Goal: Complete application form

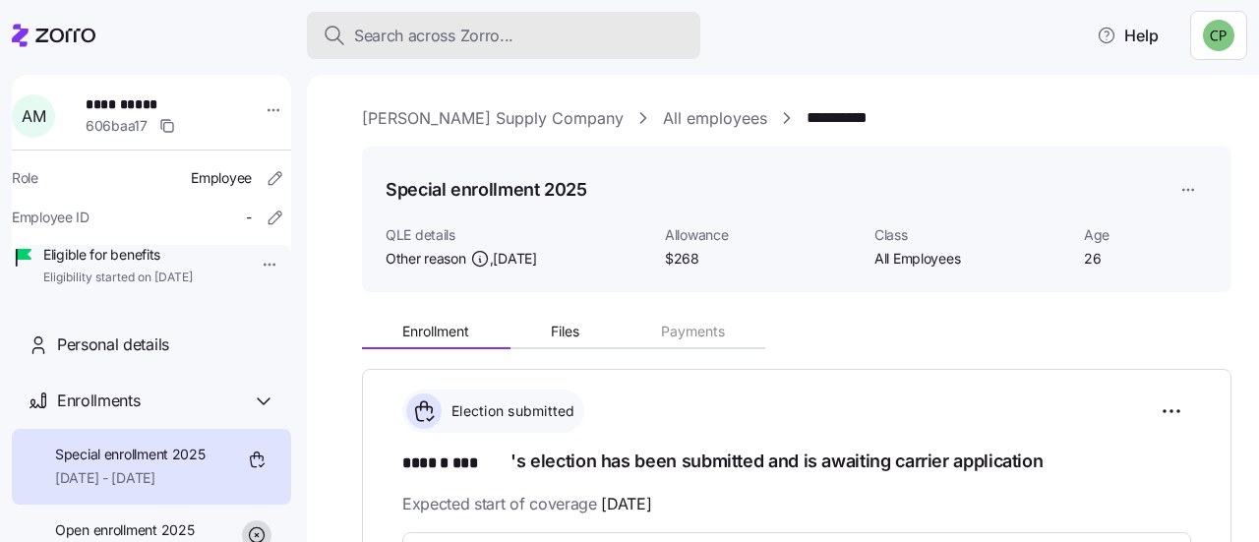
click at [386, 35] on span "Search across Zorro..." at bounding box center [433, 36] width 159 height 25
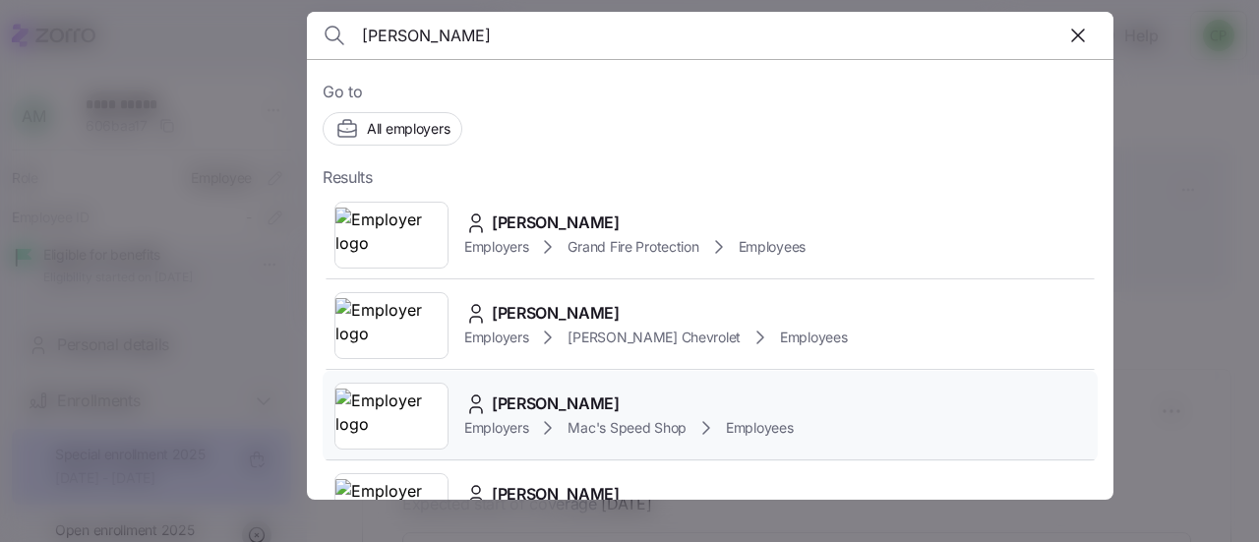
type input "[PERSON_NAME]"
click at [545, 405] on span "[PERSON_NAME]" at bounding box center [556, 404] width 128 height 25
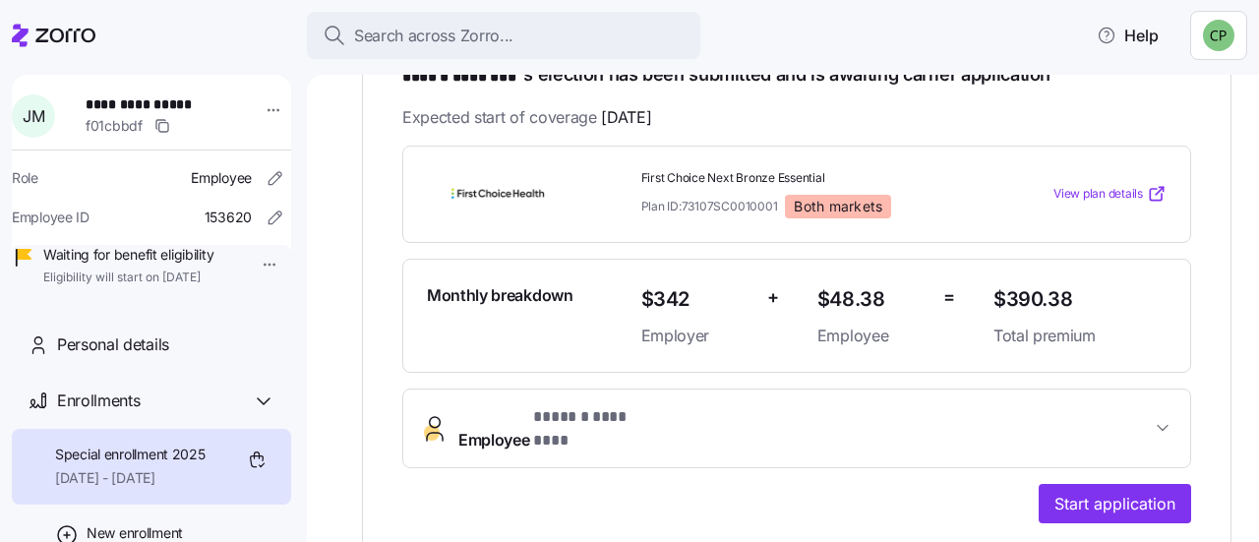
scroll to position [390, 0]
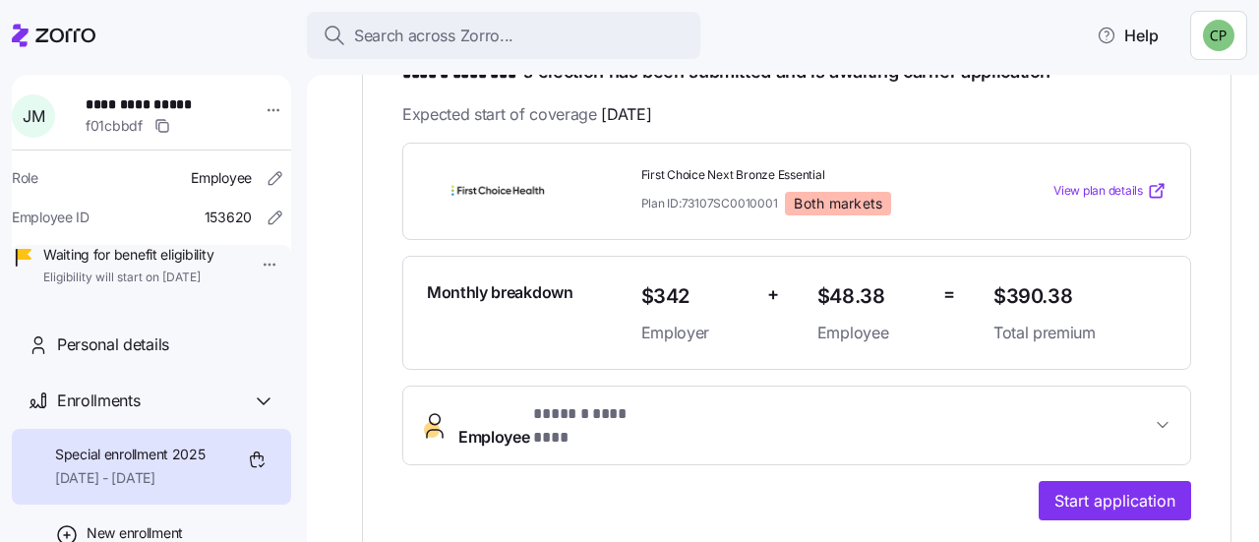
click at [897, 408] on span "Employee * ****** ******** *" at bounding box center [804, 425] width 693 height 47
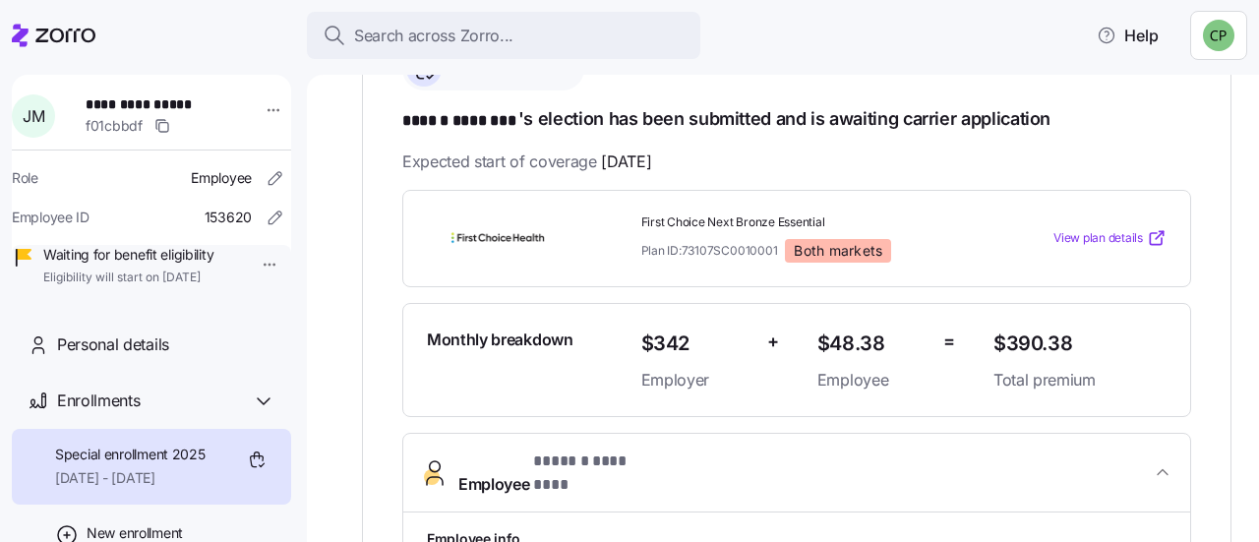
scroll to position [333, 0]
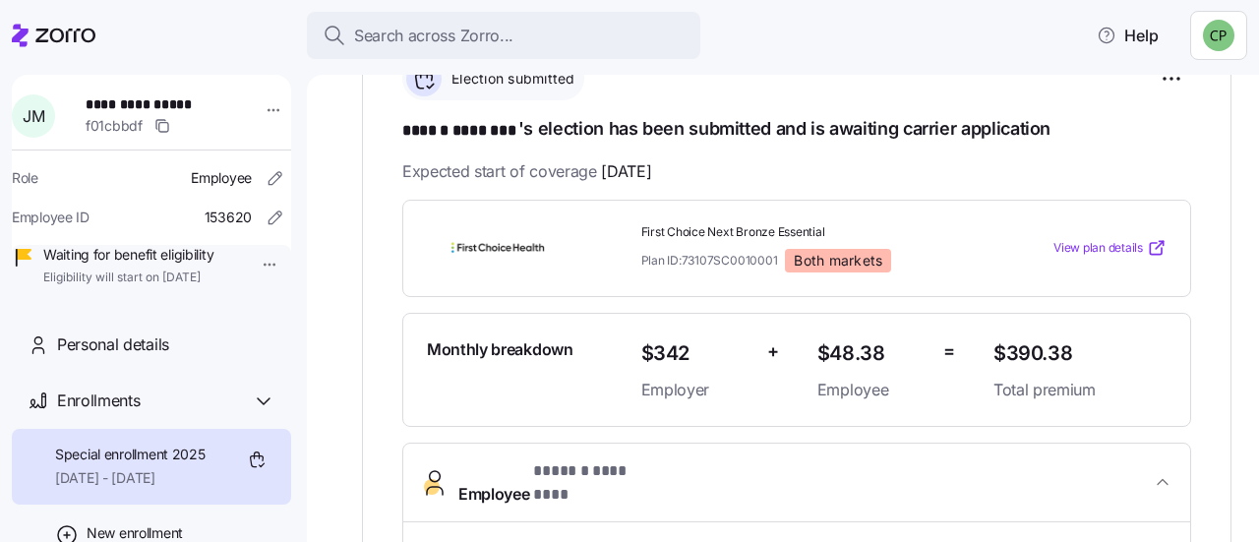
click at [1130, 205] on div "First Choice Next Bronze Essential Plan ID: 73107SC0010001 Both markets View pl…" at bounding box center [796, 248] width 789 height 97
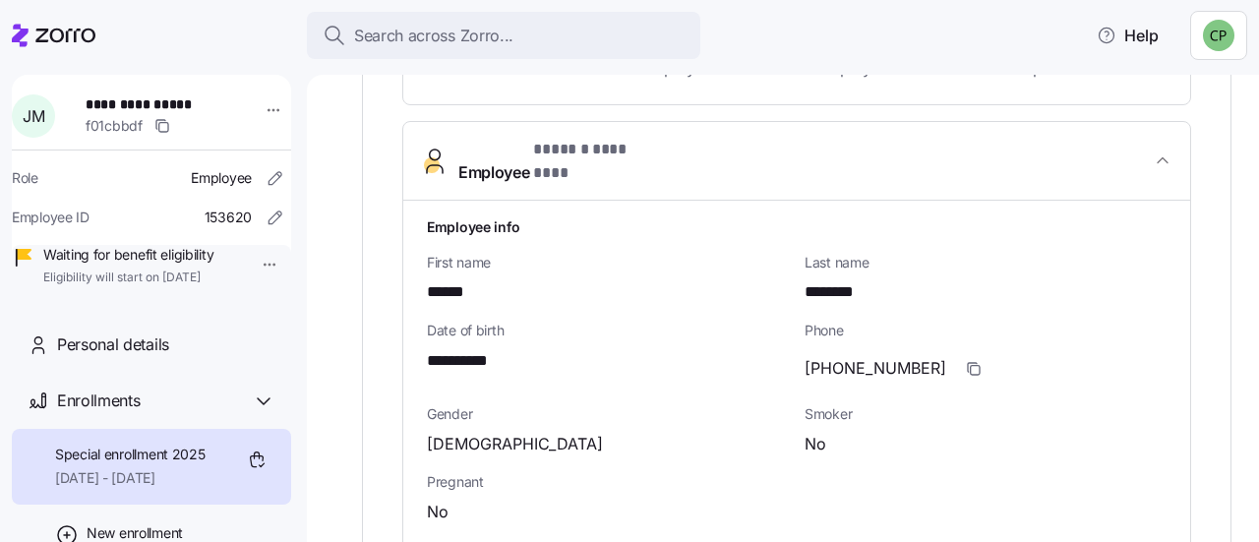
scroll to position [765, 0]
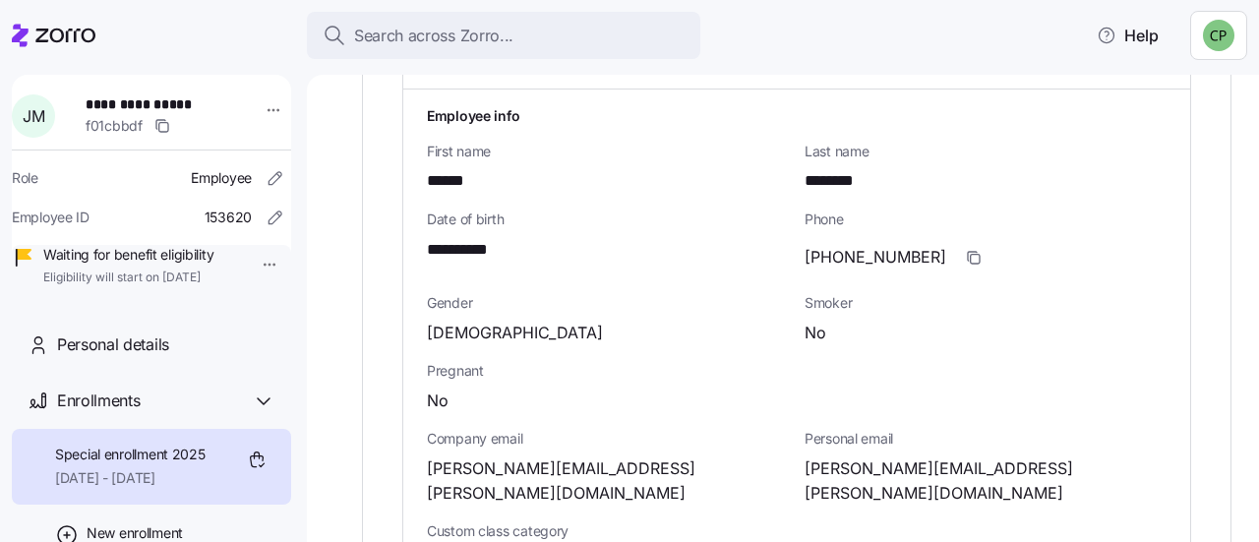
click at [1103, 241] on div "[PHONE_NUMBER]" at bounding box center [986, 257] width 362 height 39
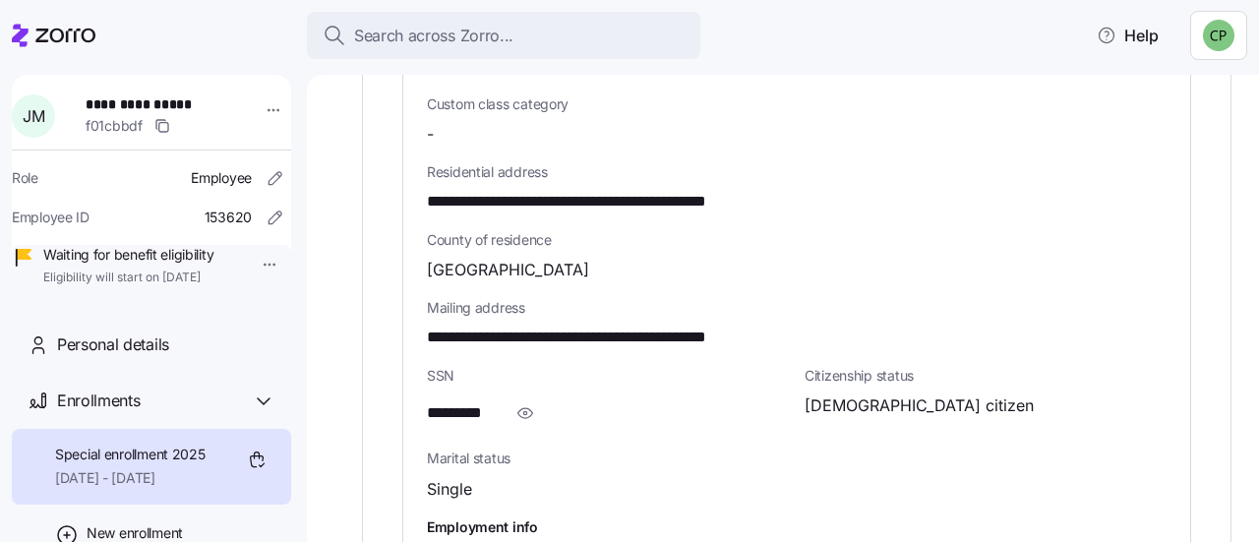
scroll to position [1198, 0]
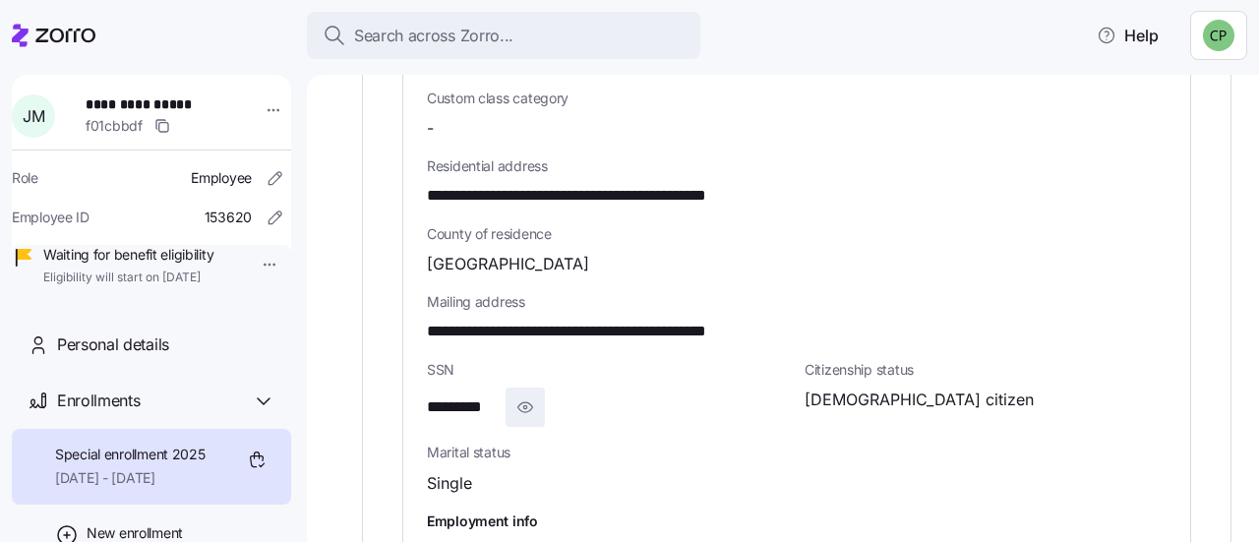
click at [527, 396] on icon "button" at bounding box center [526, 408] width 20 height 24
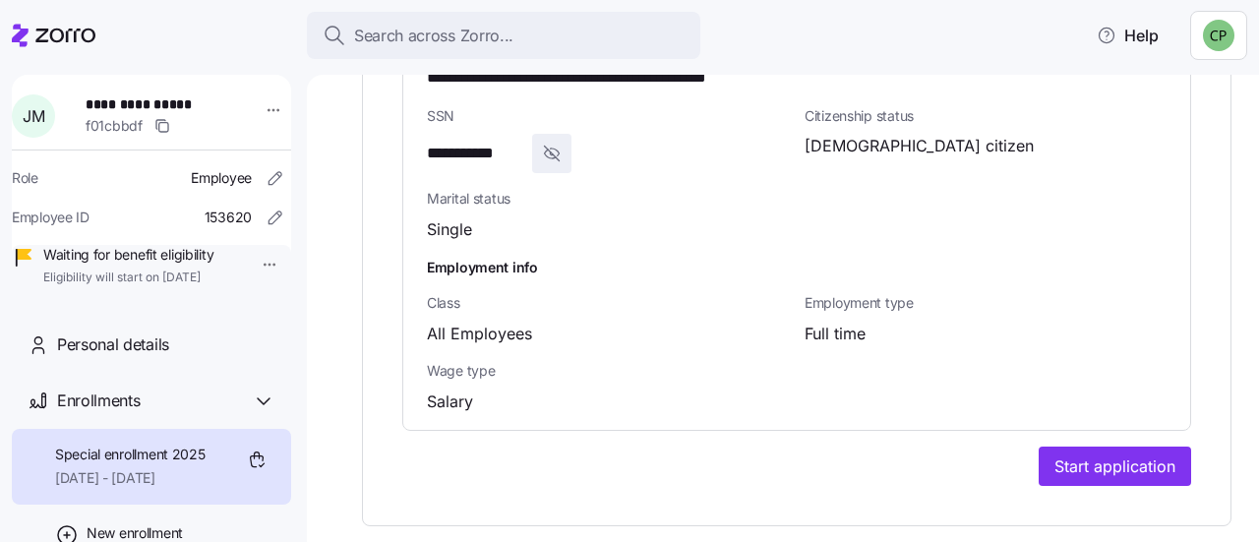
scroll to position [1462, 0]
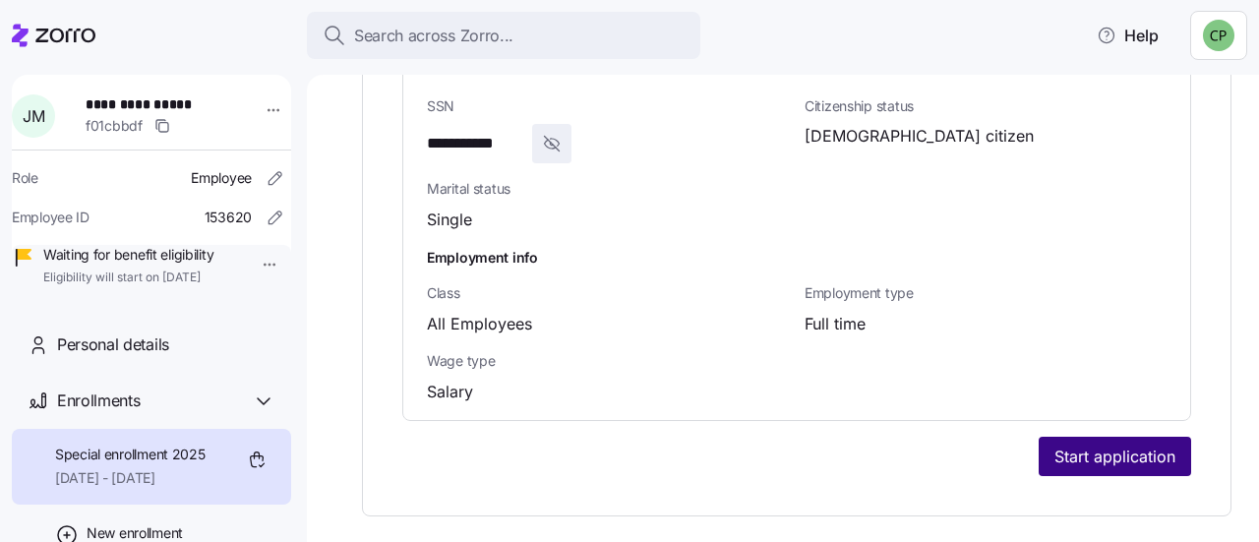
click at [1086, 445] on span "Start application" at bounding box center [1115, 457] width 121 height 24
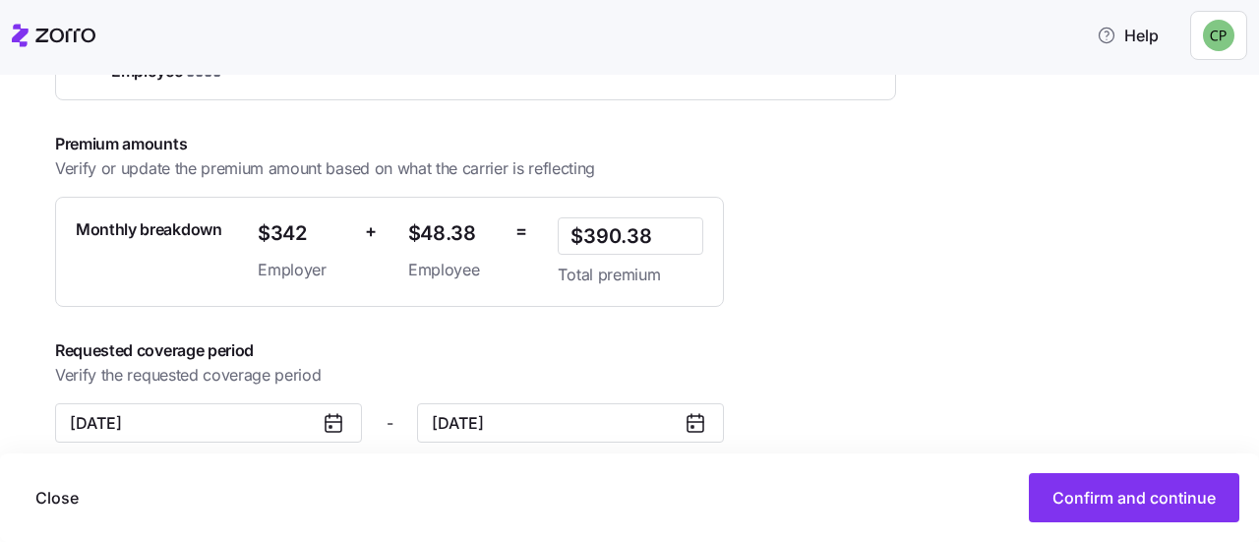
scroll to position [561, 0]
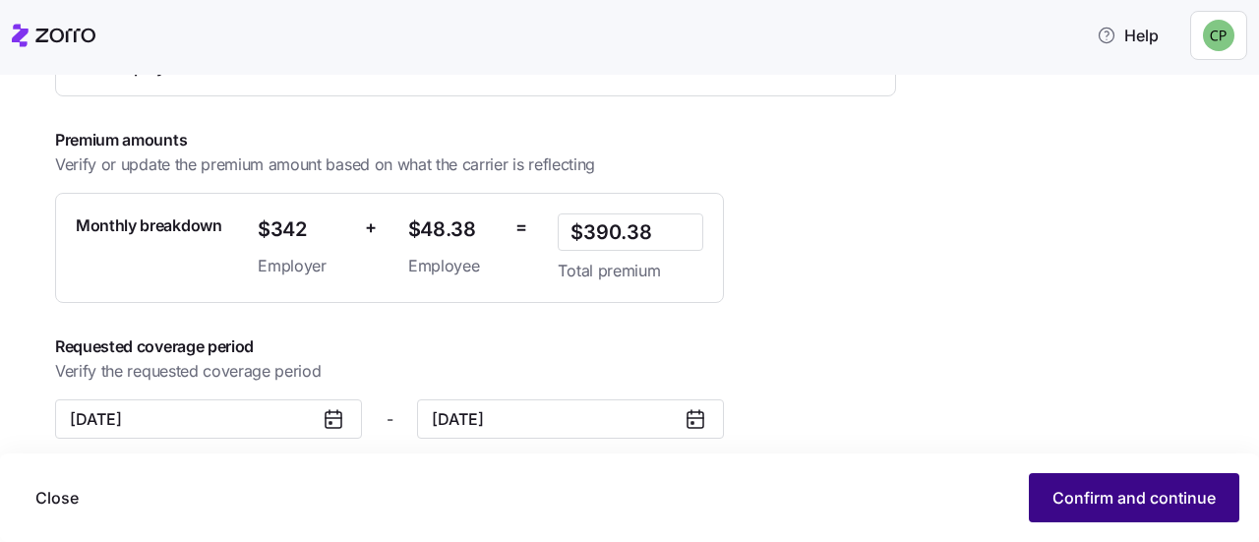
click at [1094, 505] on span "Confirm and continue" at bounding box center [1134, 498] width 163 height 24
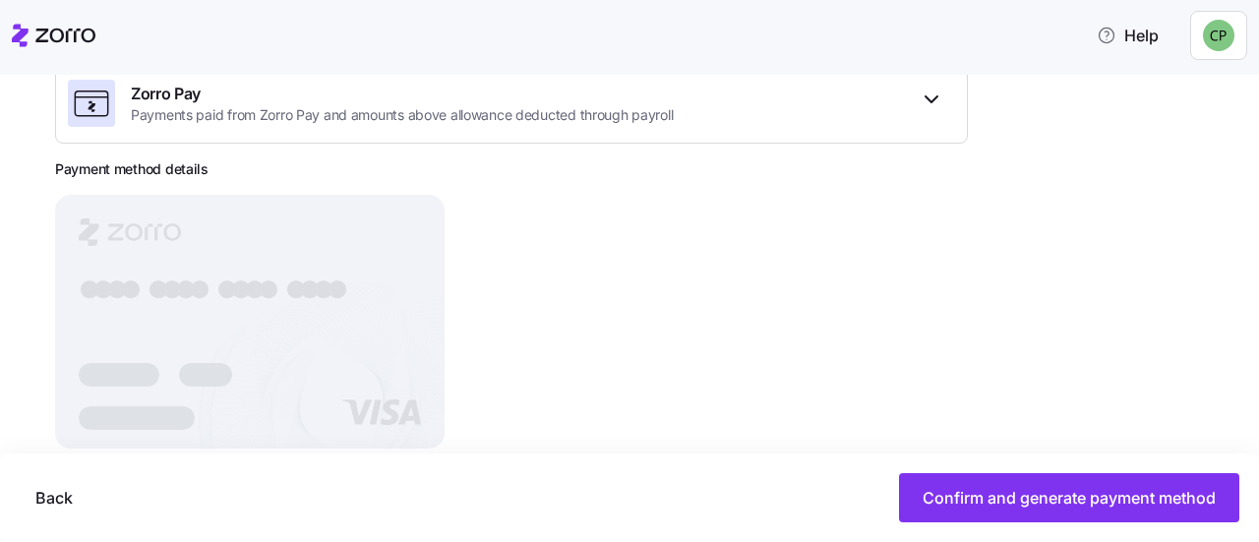
scroll to position [358, 0]
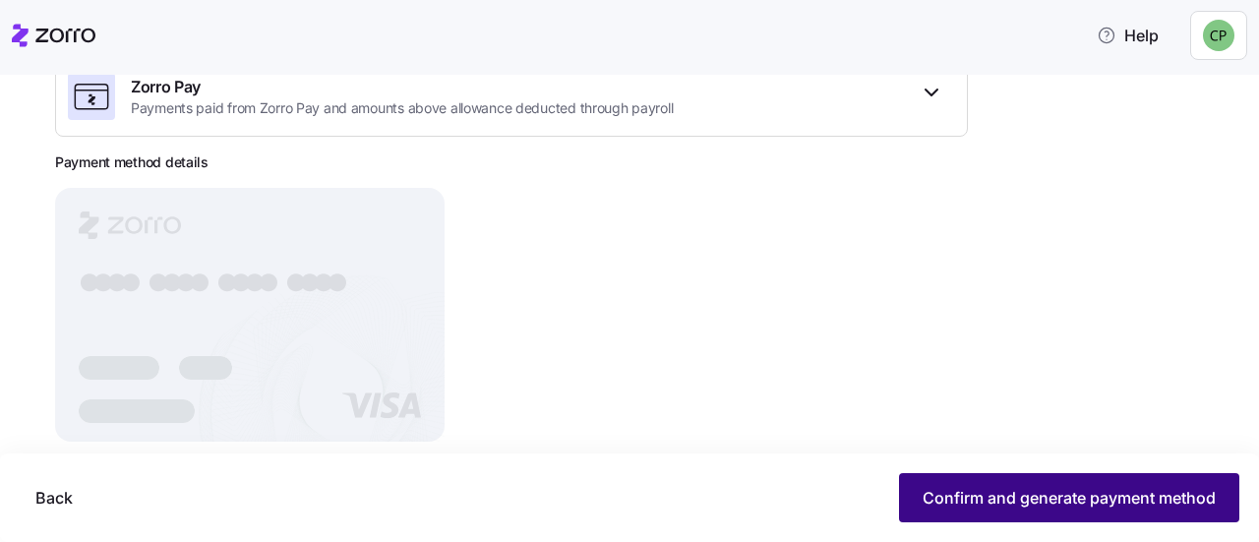
click at [1033, 484] on button "Confirm and generate payment method" at bounding box center [1069, 497] width 340 height 49
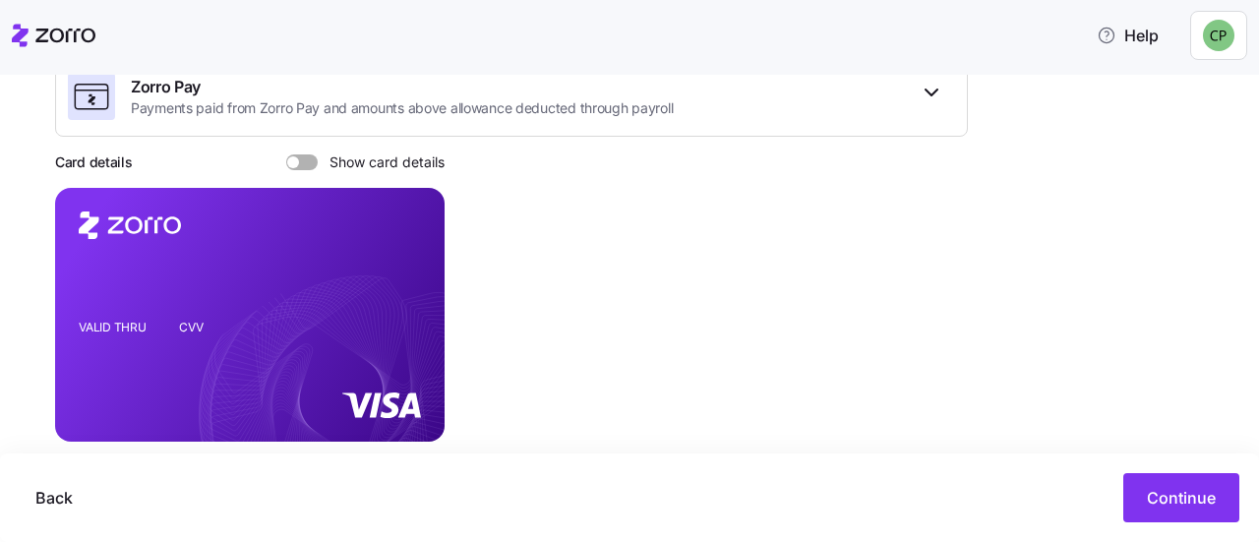
click at [305, 157] on span at bounding box center [309, 162] width 20 height 16
click at [286, 154] on input "Show card details" at bounding box center [286, 154] width 0 height 0
click at [955, 215] on div "Verify and generate the payment method Payment method Zorro Pay Payments paid f…" at bounding box center [511, 243] width 913 height 499
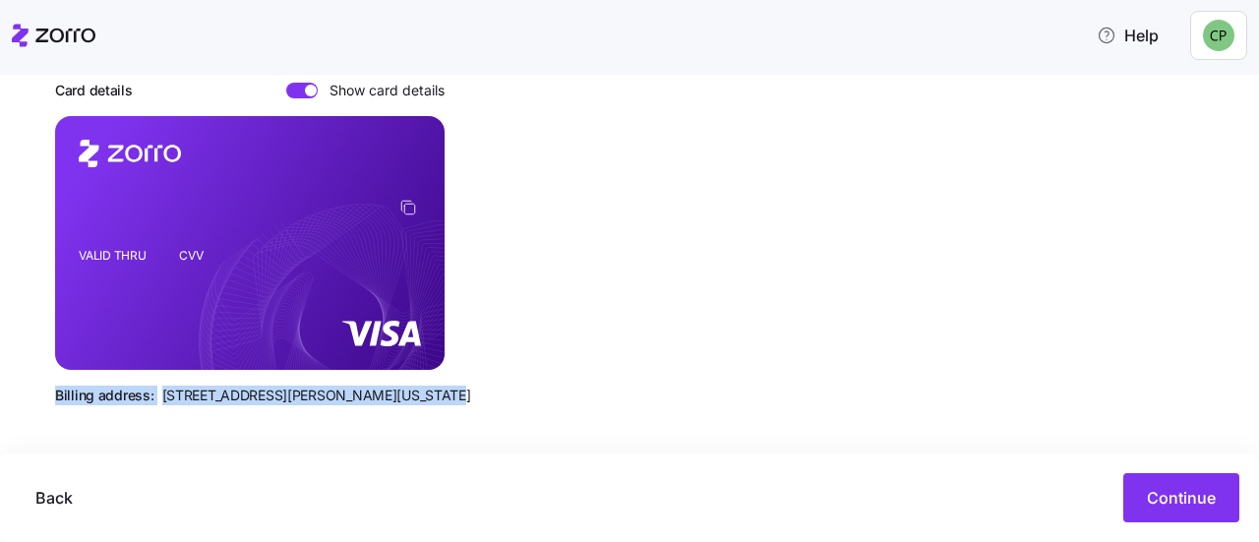
drag, startPoint x: 413, startPoint y: 389, endPoint x: 55, endPoint y: 395, distance: 358.2
click at [55, 395] on div "Billing address: [STREET_ADDRESS][PERSON_NAME][US_STATE]" at bounding box center [511, 396] width 913 height 20
click at [64, 395] on span "Billing address:" at bounding box center [104, 396] width 99 height 20
drag, startPoint x: 45, startPoint y: 391, endPoint x: 382, endPoint y: 400, distance: 336.6
click at [382, 400] on div "Mac's Speed Shop All employees [PERSON_NAME] Application process Application pr…" at bounding box center [629, 308] width 1259 height 467
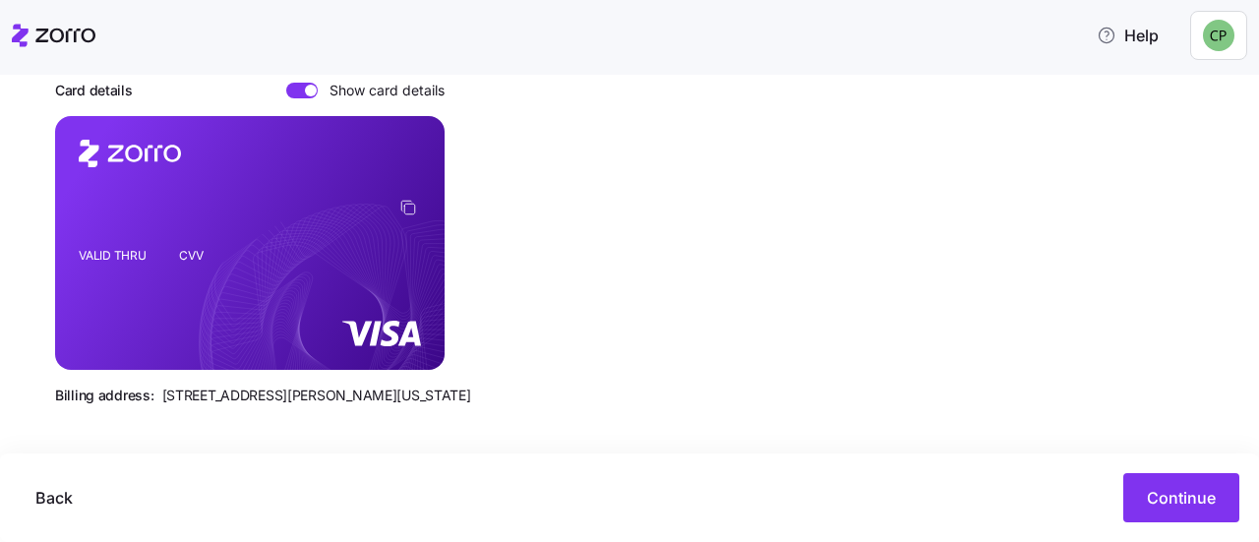
click at [424, 397] on div "Billing address: [STREET_ADDRESS][PERSON_NAME][US_STATE]" at bounding box center [511, 396] width 913 height 20
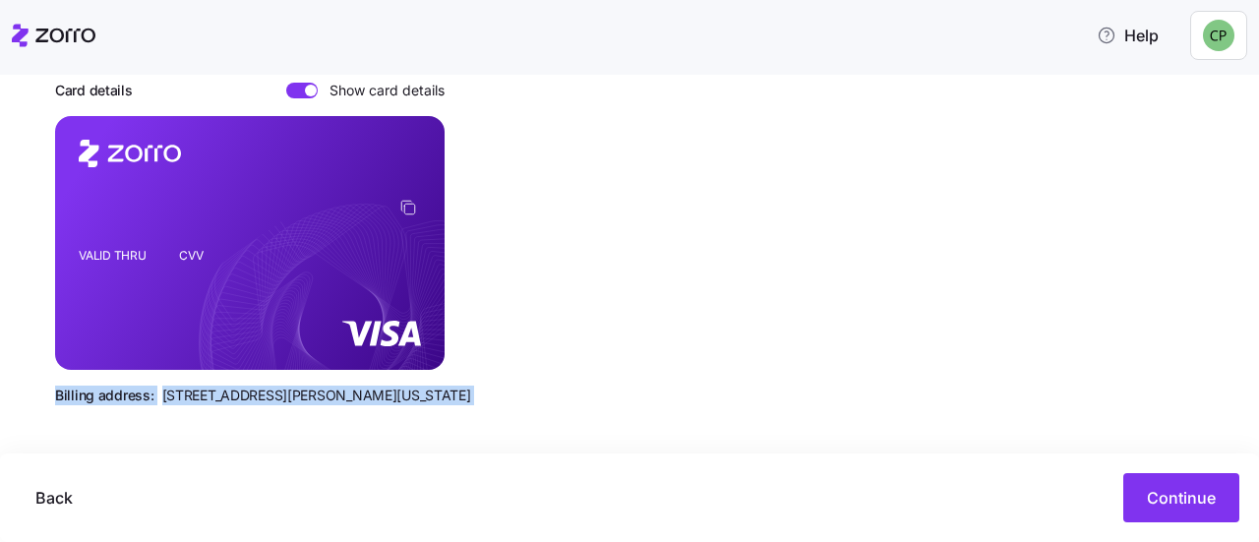
drag, startPoint x: 423, startPoint y: 398, endPoint x: 30, endPoint y: 392, distance: 393.6
click at [30, 392] on div "Mac's Speed Shop All employees [PERSON_NAME] Application process Application pr…" at bounding box center [629, 308] width 1259 height 467
copy body "Billing address: [STREET_ADDRESS][PERSON_NAME][US_STATE] Back Continue"
